Goal: Book appointment/travel/reservation

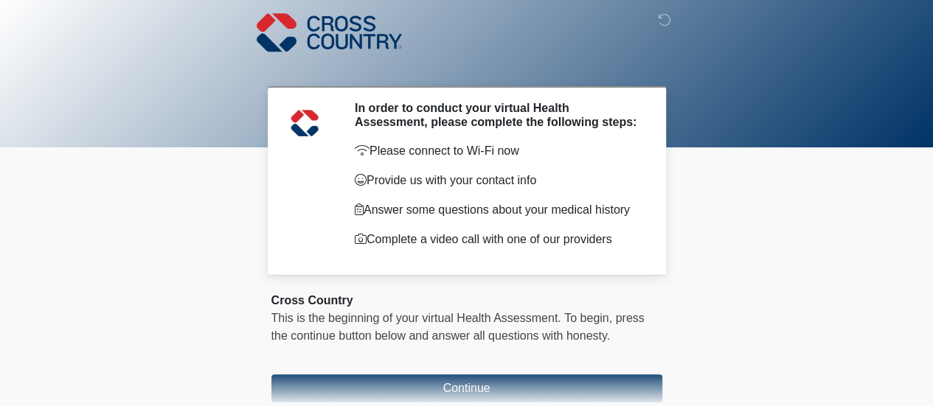
click at [729, 274] on body "‎ ‎ ‎ In order to conduct your virtual Health Assessment, please complete the f…" at bounding box center [466, 203] width 933 height 406
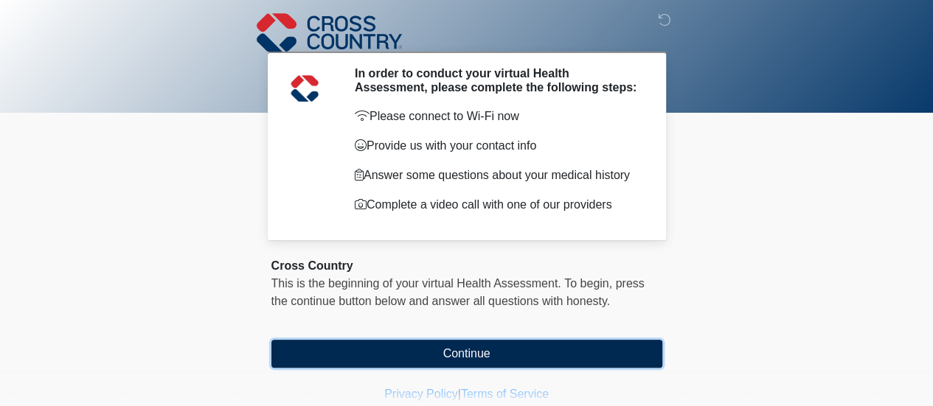
click at [576, 357] on button "Continue" at bounding box center [466, 354] width 391 height 28
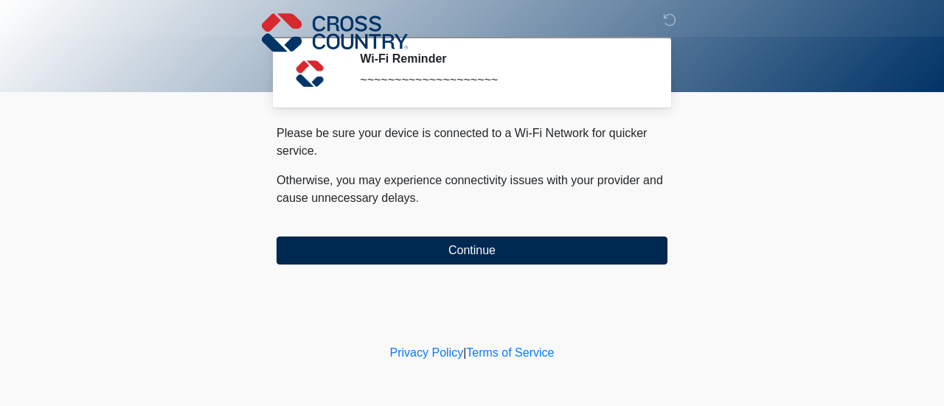
click at [566, 259] on button "Continue" at bounding box center [472, 251] width 391 height 28
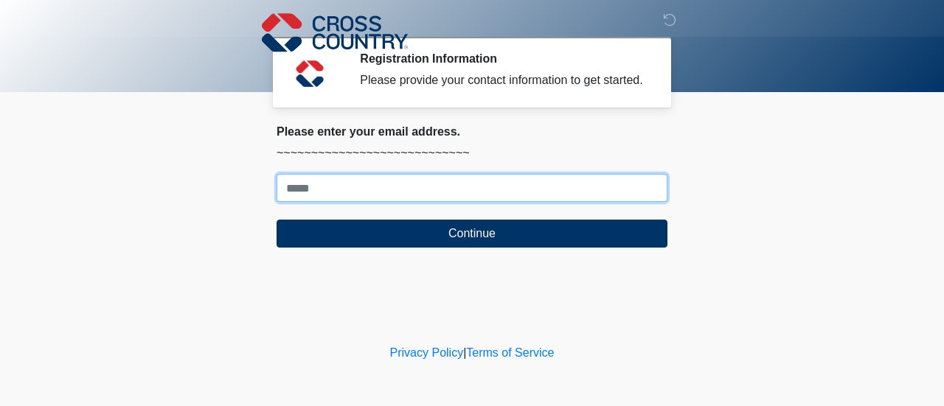
click at [594, 188] on input "Where should we email your response?" at bounding box center [472, 188] width 391 height 28
type input "**********"
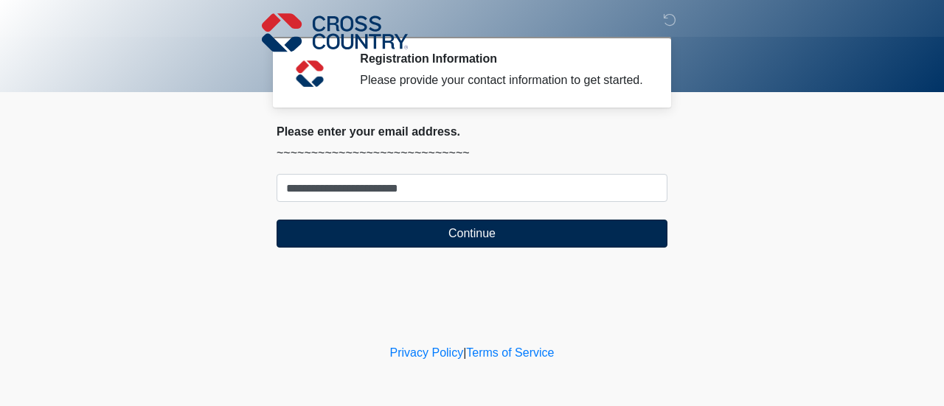
click at [518, 237] on button "Continue" at bounding box center [472, 234] width 391 height 28
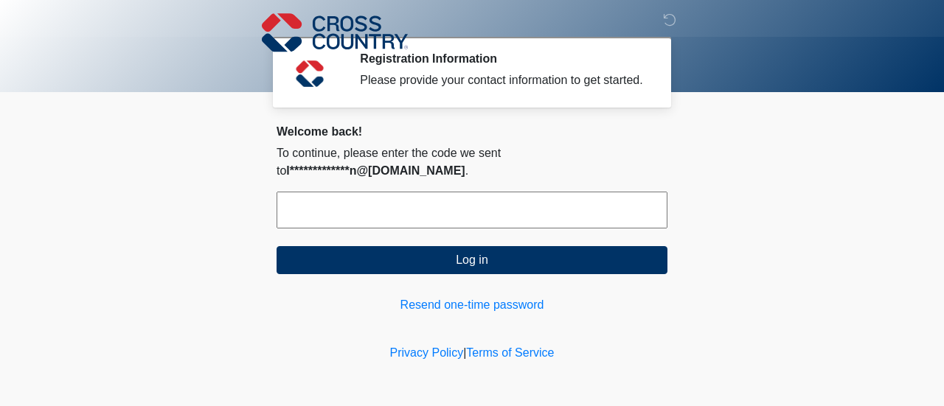
click at [384, 216] on input "text" at bounding box center [472, 210] width 391 height 37
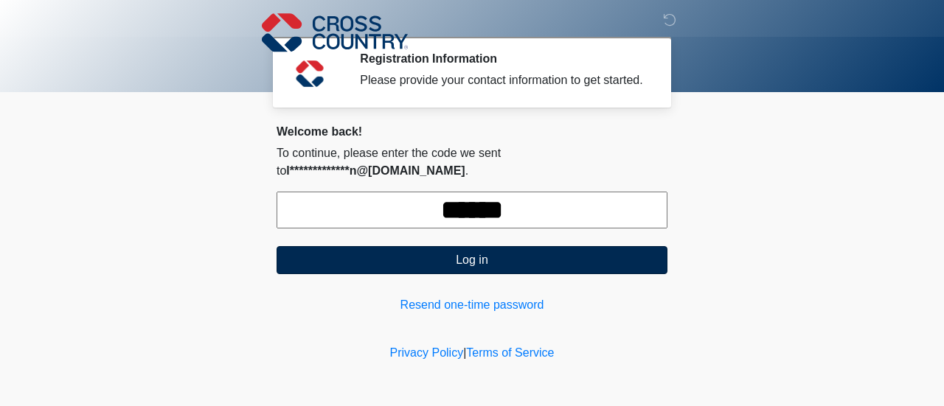
type input "******"
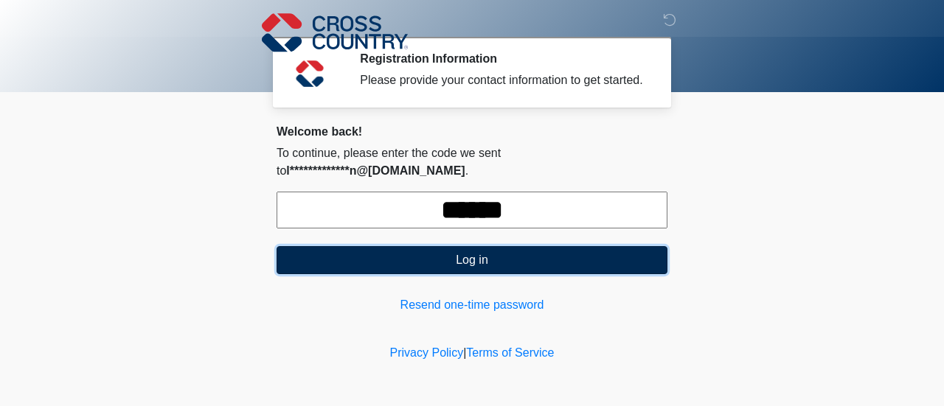
click at [537, 261] on button "Log in" at bounding box center [472, 260] width 391 height 28
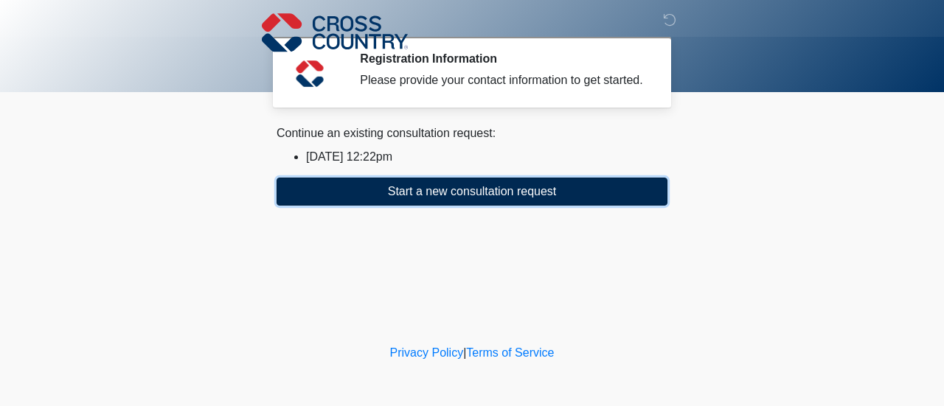
click at [535, 187] on button "Start a new consultation request" at bounding box center [472, 192] width 391 height 28
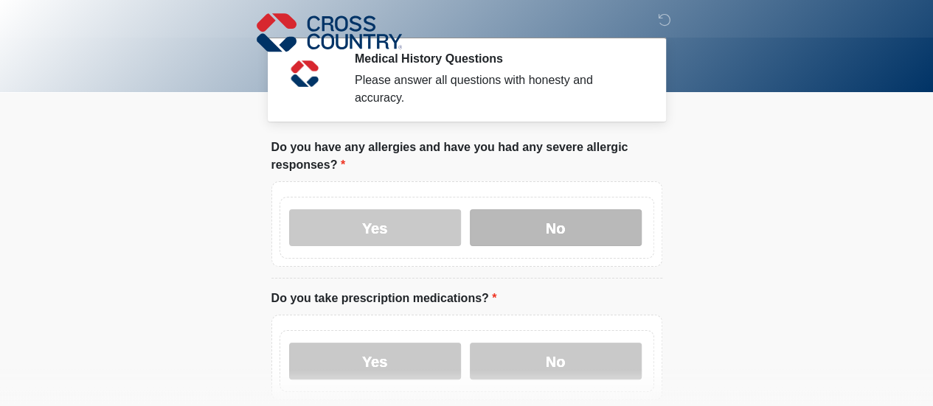
click at [552, 215] on label "No" at bounding box center [556, 227] width 172 height 37
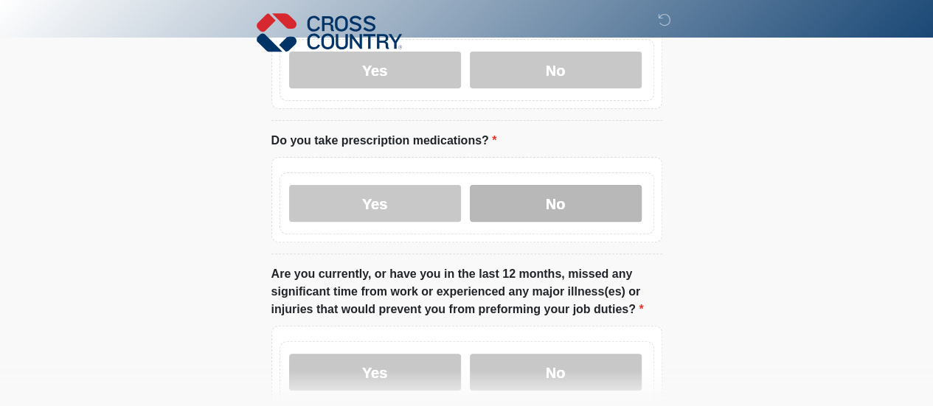
click at [576, 190] on label "No" at bounding box center [556, 203] width 172 height 37
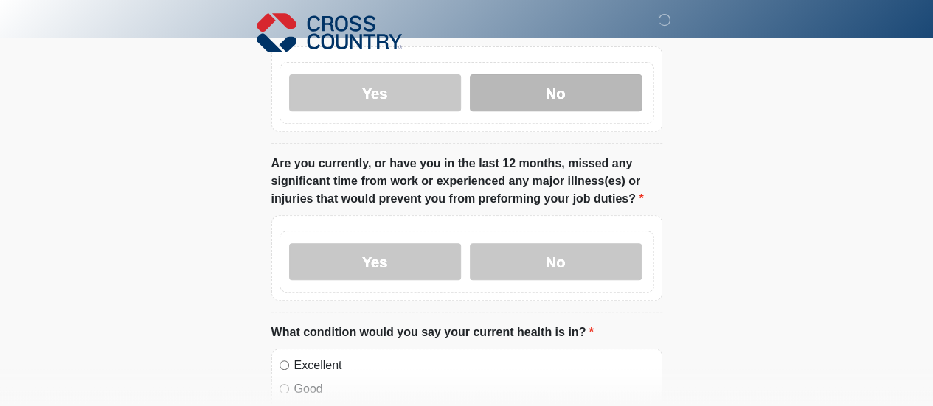
scroll to position [291, 0]
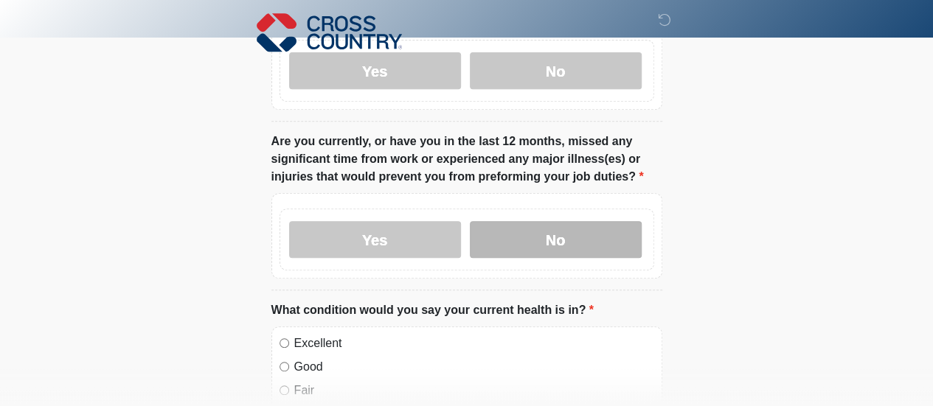
click at [589, 221] on label "No" at bounding box center [556, 239] width 172 height 37
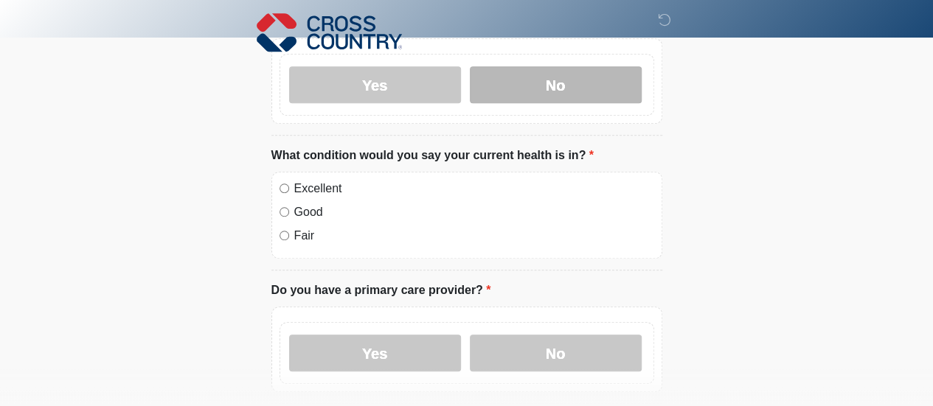
scroll to position [446, 0]
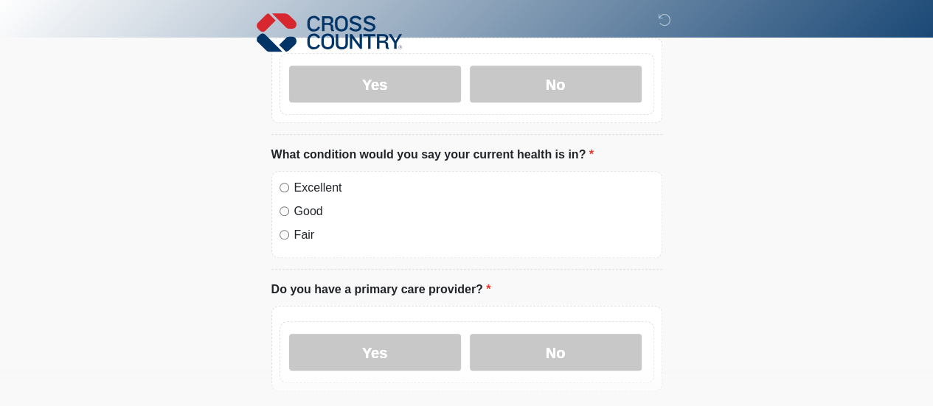
click at [329, 179] on label "Excellent" at bounding box center [474, 188] width 360 height 18
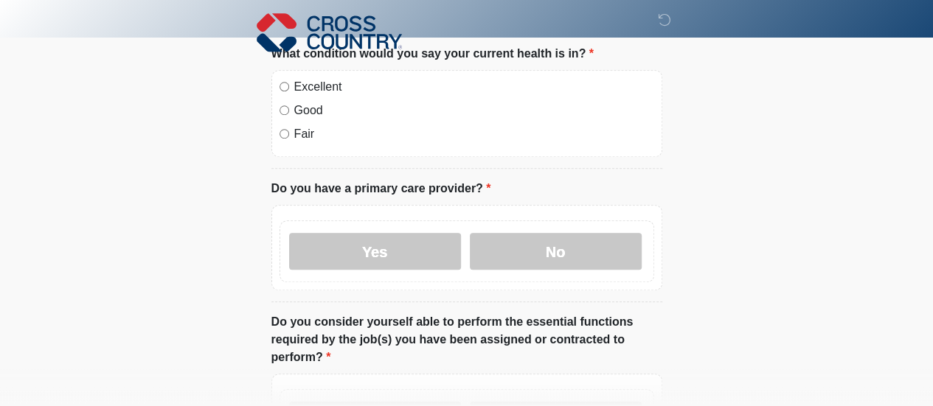
scroll to position [557, 0]
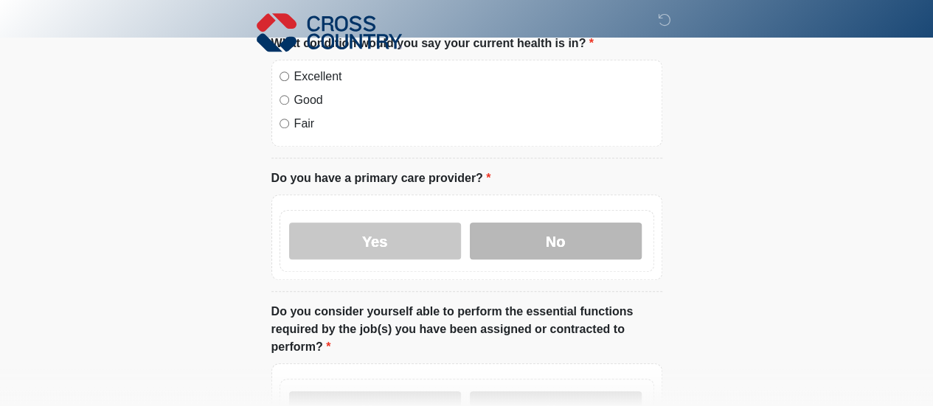
click at [580, 223] on label "No" at bounding box center [556, 241] width 172 height 37
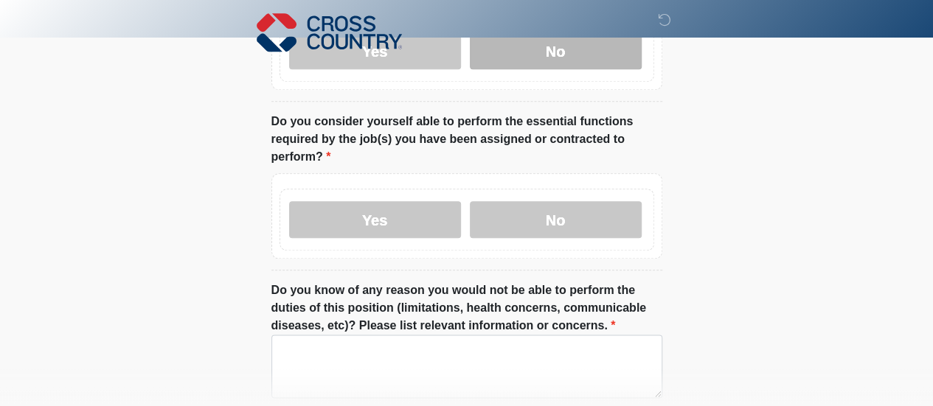
scroll to position [751, 0]
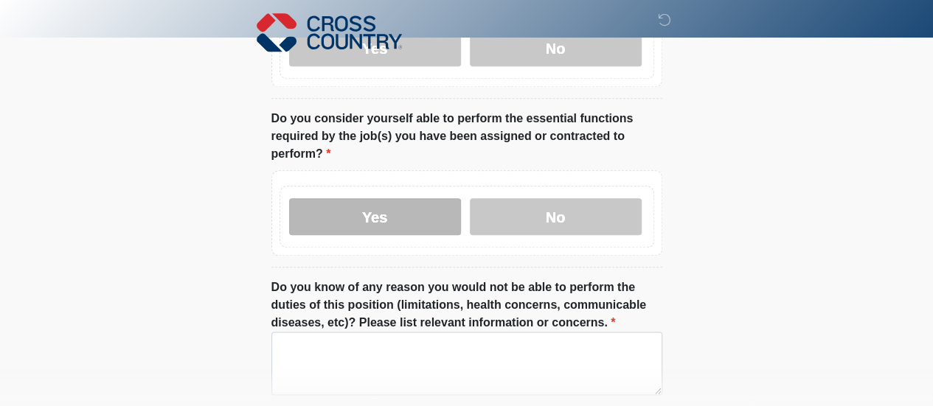
click at [395, 198] on label "Yes" at bounding box center [375, 216] width 172 height 37
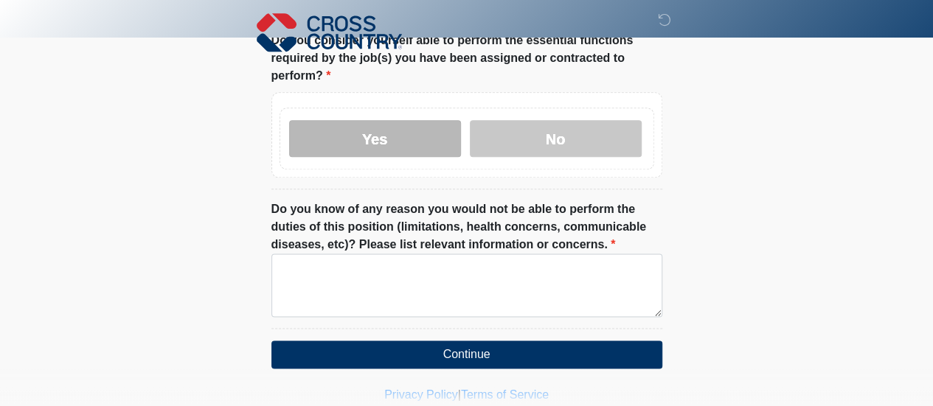
scroll to position [848, 0]
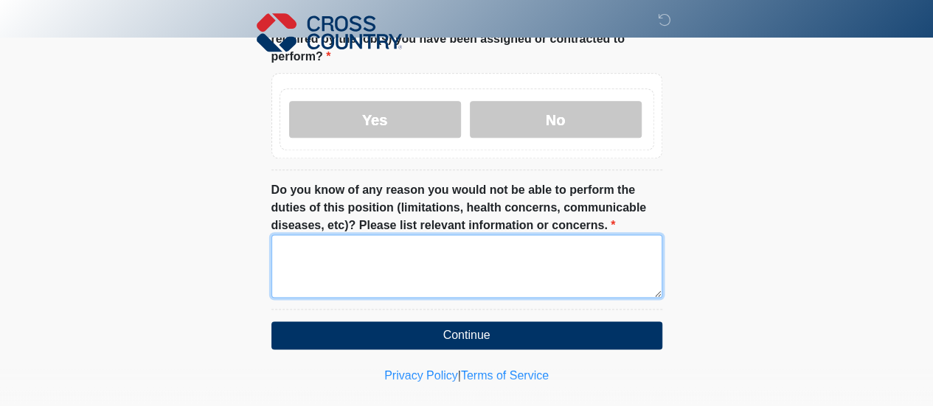
click at [586, 234] on textarea "Do you know of any reason you would not be able to perform the duties of this p…" at bounding box center [466, 265] width 391 height 63
type textarea "**********"
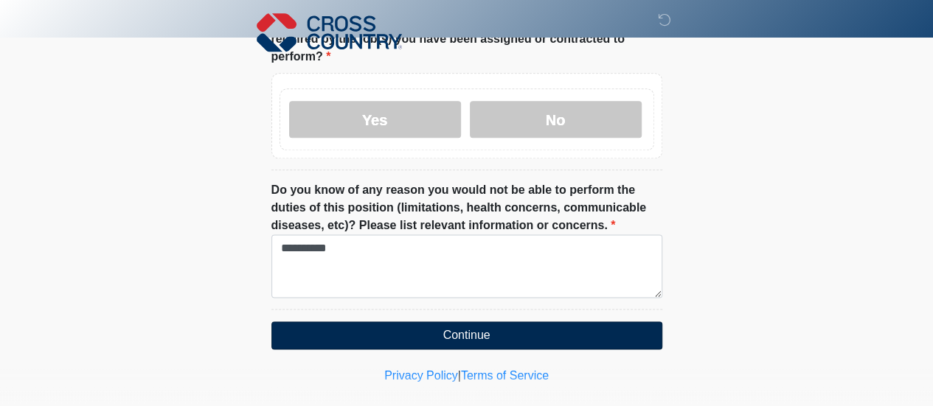
click at [526, 324] on button "Continue" at bounding box center [466, 335] width 391 height 28
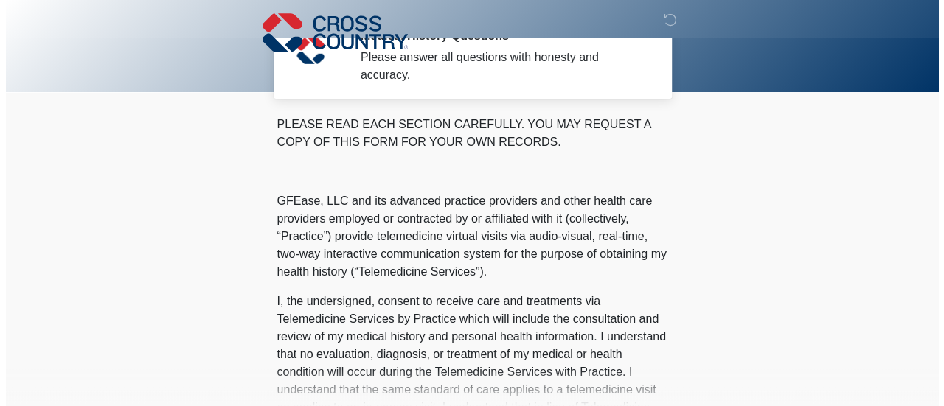
scroll to position [0, 0]
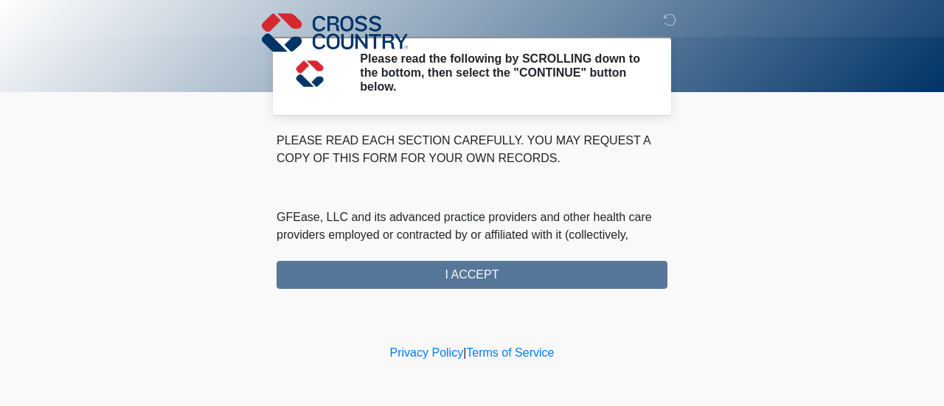
click at [599, 273] on div "PLEASE READ EACH SECTION CAREFULLY. YOU MAY REQUEST A COPY OF THIS FORM FOR YOU…" at bounding box center [472, 210] width 391 height 157
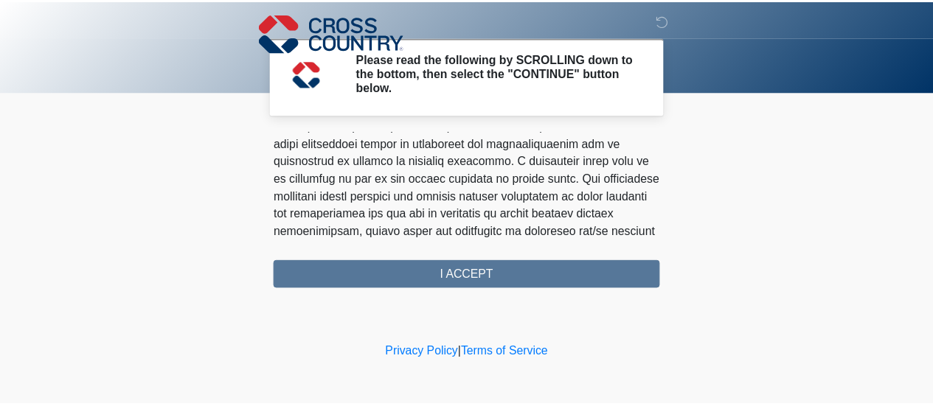
scroll to position [1068, 0]
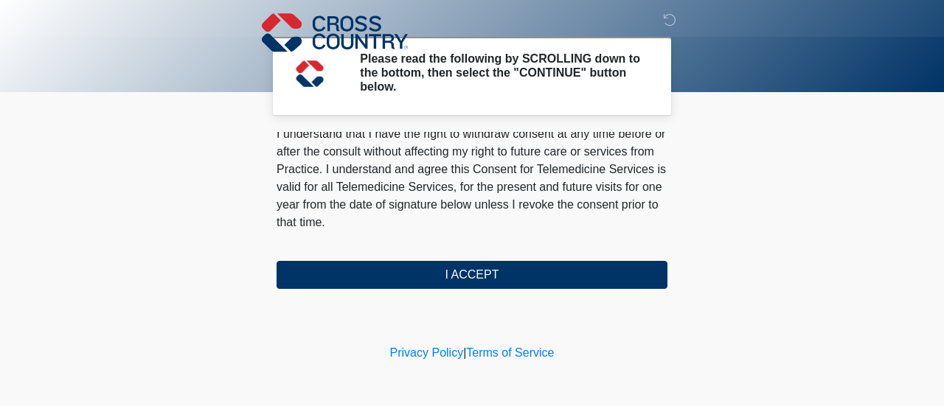
click at [578, 264] on button "I ACCEPT" at bounding box center [472, 275] width 391 height 28
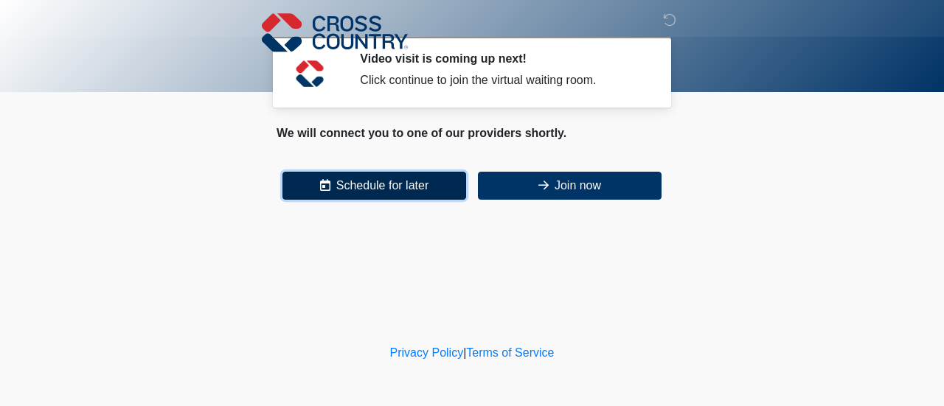
click at [361, 178] on button "Schedule for later" at bounding box center [374, 186] width 184 height 28
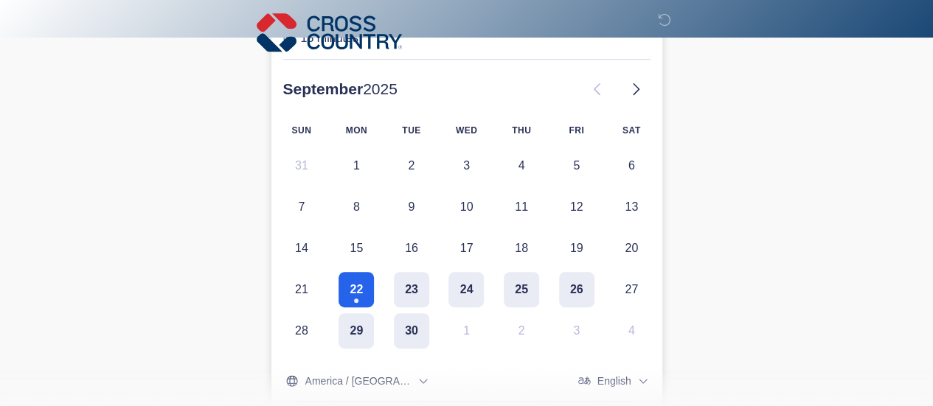
scroll to position [206, 0]
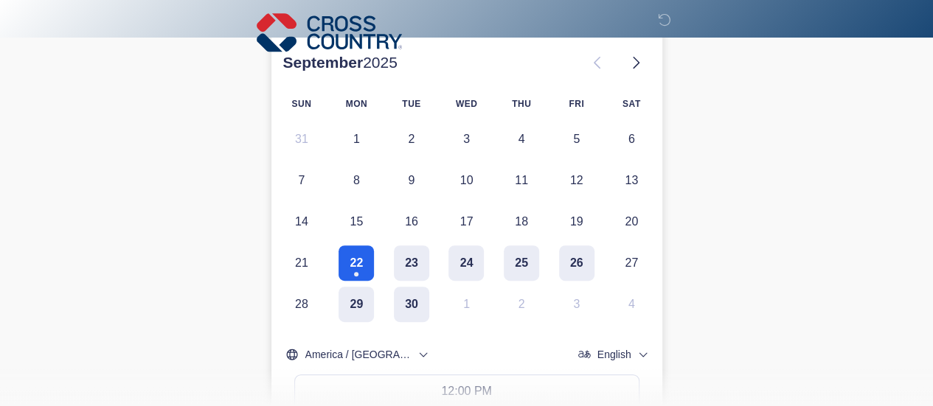
click at [409, 271] on button "23" at bounding box center [411, 263] width 35 height 35
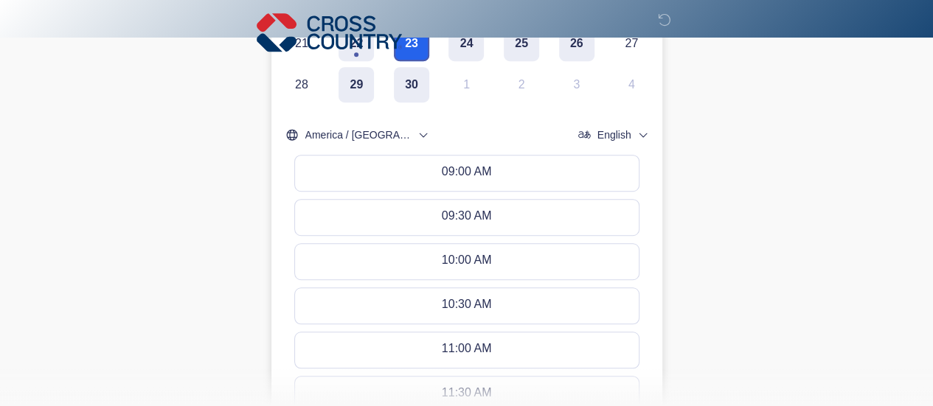
scroll to position [428, 0]
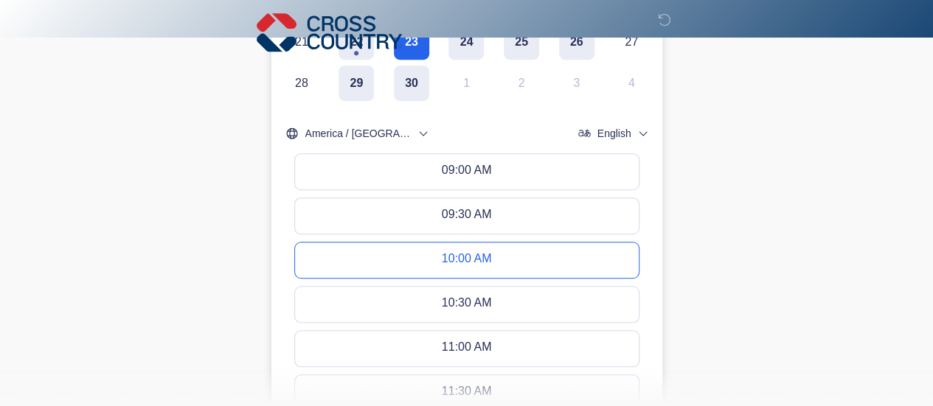
click at [584, 258] on button "10:00 AM" at bounding box center [467, 260] width 344 height 35
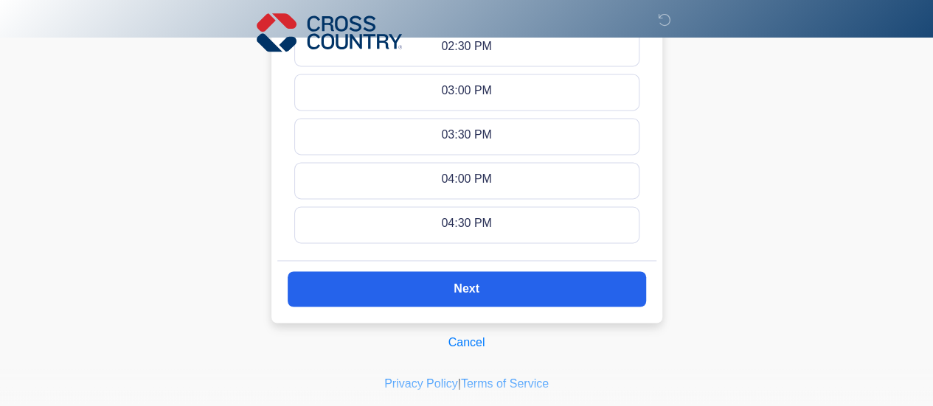
scroll to position [1065, 0]
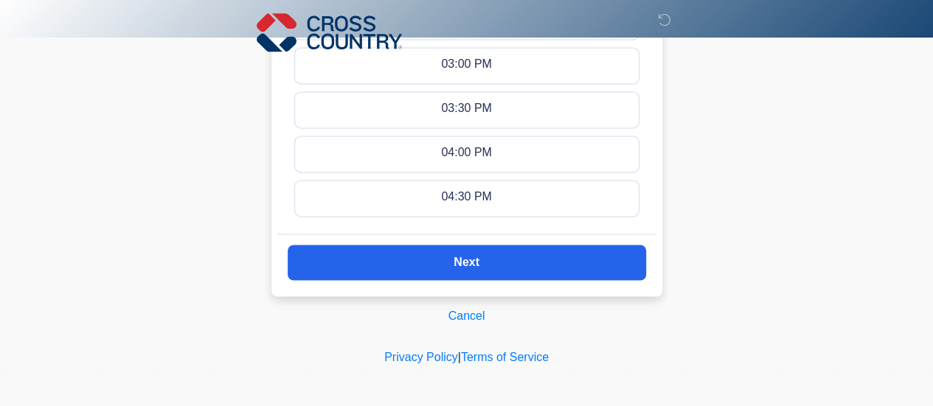
click at [621, 257] on button "Next" at bounding box center [467, 262] width 358 height 35
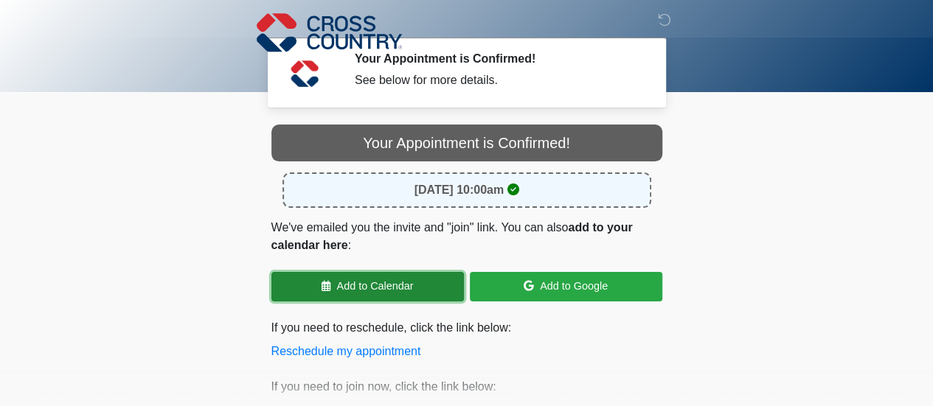
click at [383, 285] on link "Add to Calendar" at bounding box center [367, 286] width 192 height 29
